Goal: Task Accomplishment & Management: Use online tool/utility

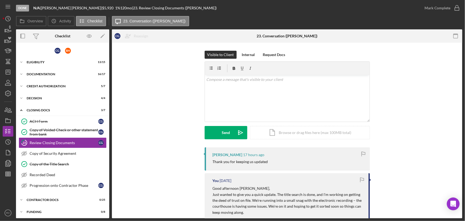
scroll to position [414, 0]
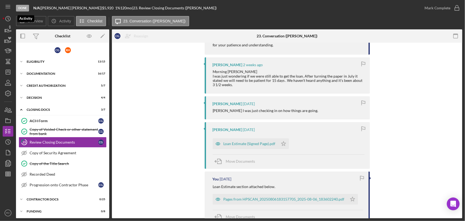
click at [13, 19] on nav "Icon/Menu Icon/Dashboard Dashboard Navigation Divider Mobile Checklist Navigati…" at bounding box center [9, 109] width 13 height 218
click at [13, 19] on icon "Icon/History" at bounding box center [7, 18] width 13 height 13
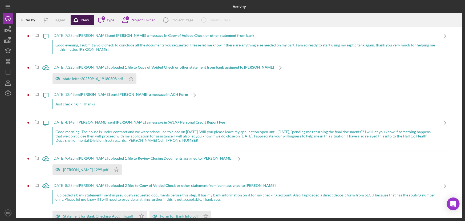
click at [86, 20] on div "New" at bounding box center [85, 20] width 8 height 11
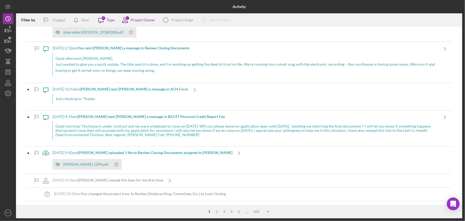
scroll to position [129, 0]
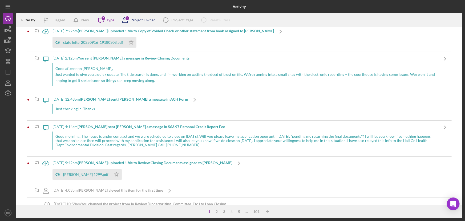
click at [150, 22] on div "Project Owner" at bounding box center [143, 20] width 25 height 4
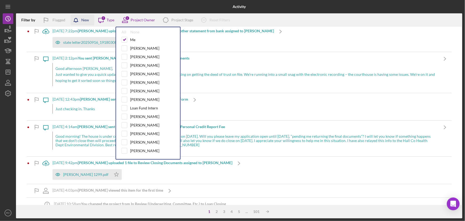
click at [81, 21] on div "New" at bounding box center [85, 20] width 8 height 11
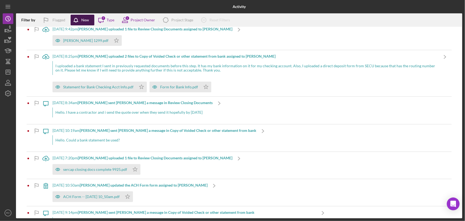
scroll to position [37, 0]
